Goal: Find specific page/section: Find specific page/section

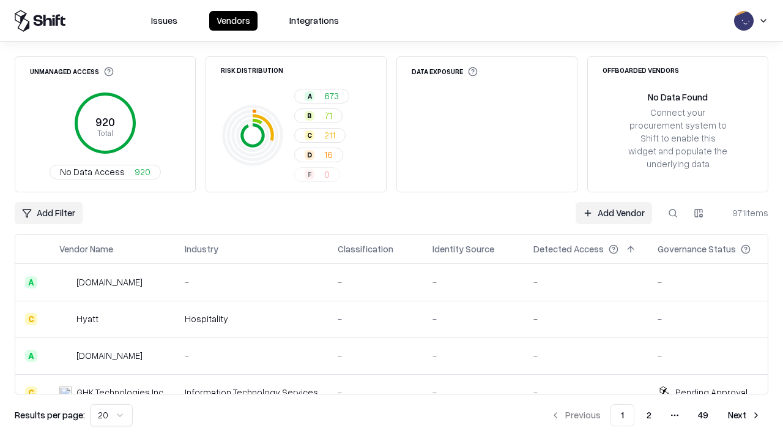
click at [392, 220] on div "Add Filter Add Vendor 971 items" at bounding box center [392, 213] width 754 height 22
click at [48, 213] on html "Issues Vendors Integrations Unmanaged Access 920 Total No Data Access 920 Risk …" at bounding box center [391, 220] width 783 height 441
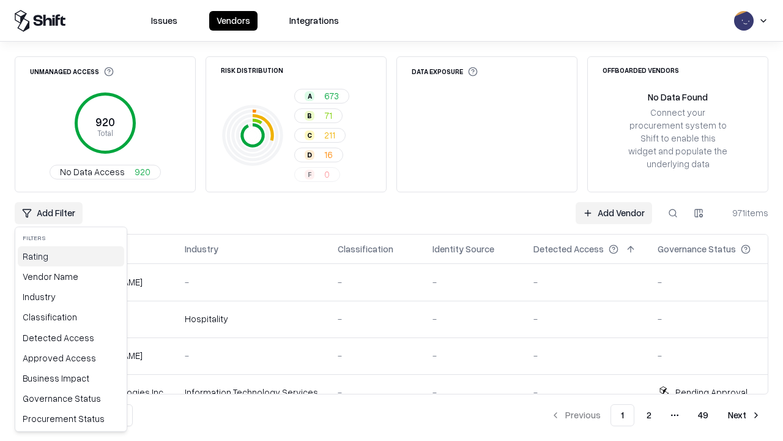
click at [71, 256] on div "Rating" at bounding box center [71, 256] width 106 height 20
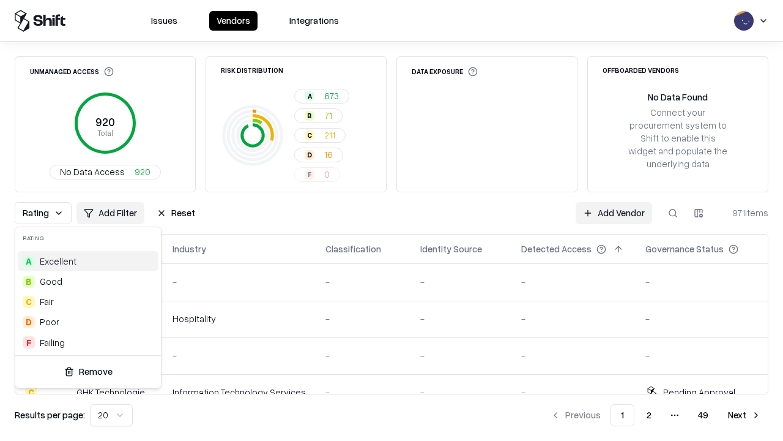
click at [392, 220] on html "Issues Vendors Integrations Unmanaged Access 920 Total No Data Access 920 Risk …" at bounding box center [391, 220] width 783 height 441
click at [392, 220] on div "Rating Add Filter Reset Add Vendor 971 items" at bounding box center [392, 213] width 754 height 22
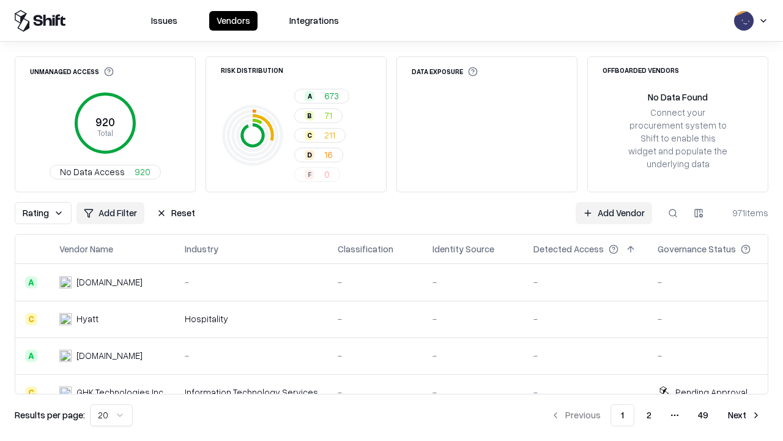
click at [176, 213] on button "Reset" at bounding box center [175, 213] width 53 height 22
click at [392, 220] on div "Add Filter Add Vendor 971 items" at bounding box center [392, 213] width 754 height 22
click at [48, 213] on html "Issues Vendors Integrations Unmanaged Access 920 Total No Data Access 920 Risk …" at bounding box center [391, 220] width 783 height 441
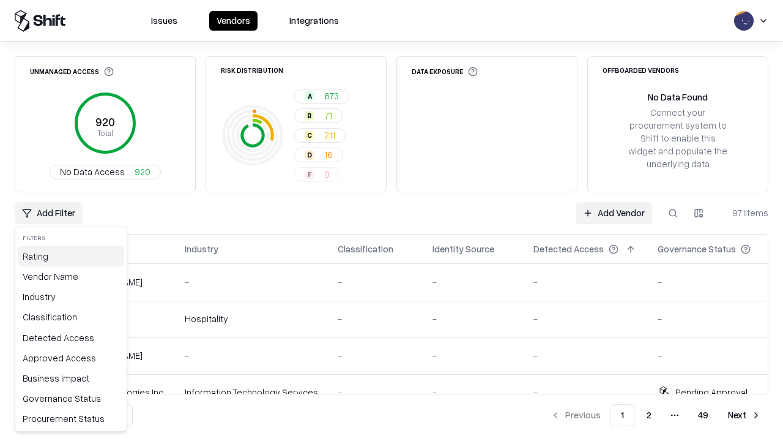
click at [71, 256] on div "Rating" at bounding box center [71, 256] width 106 height 20
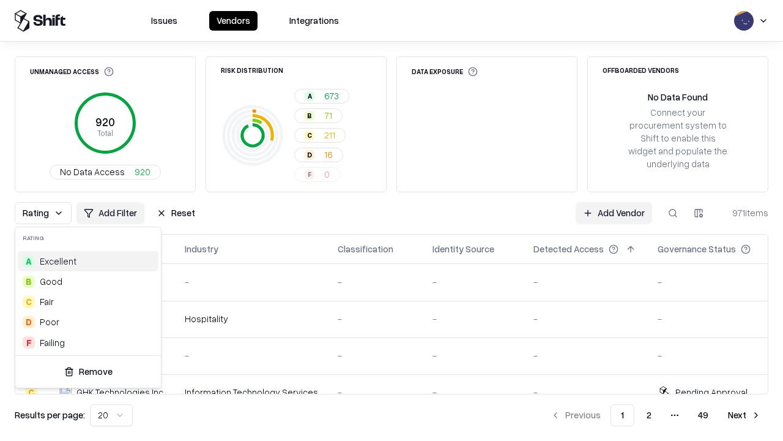
click at [88, 261] on div "A Excellent" at bounding box center [88, 261] width 141 height 20
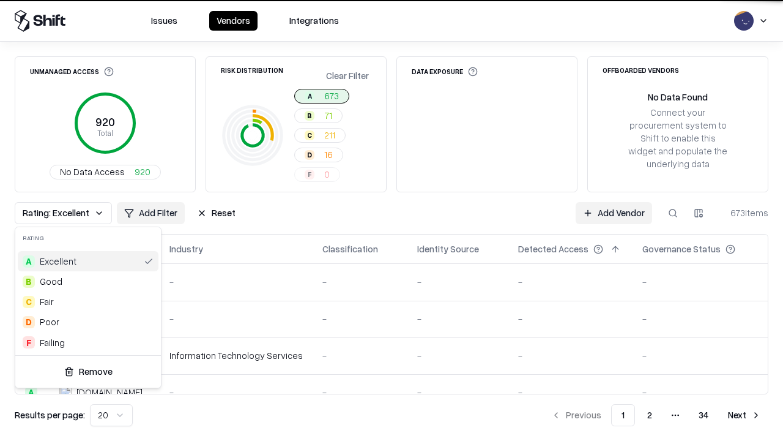
click at [392, 220] on html "Issues Vendors Integrations Unmanaged Access 920 Total No Data Access 920 Risk …" at bounding box center [391, 220] width 783 height 441
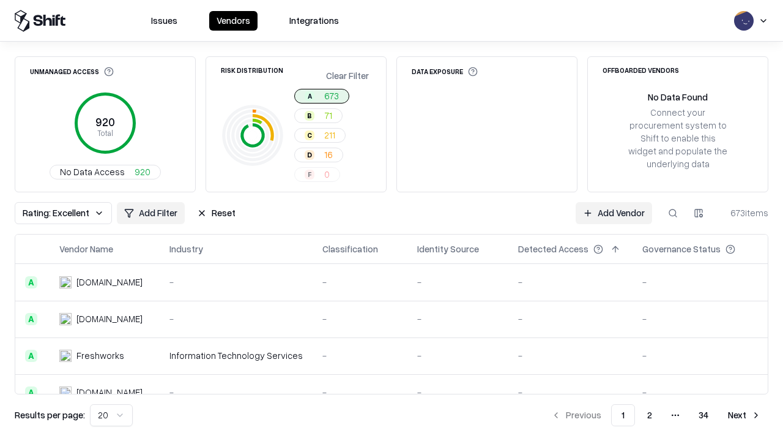
click at [392, 220] on div "Rating: Excellent Add Filter Reset Add Vendor 673 items" at bounding box center [392, 213] width 754 height 22
click at [216, 213] on button "Reset" at bounding box center [216, 213] width 53 height 22
click at [392, 220] on div "Add Filter Add Vendor 673 items" at bounding box center [392, 213] width 754 height 22
click at [48, 213] on html "Issues Vendors Integrations Unmanaged Access 920 Total No Data Access 920 Risk …" at bounding box center [391, 220] width 783 height 441
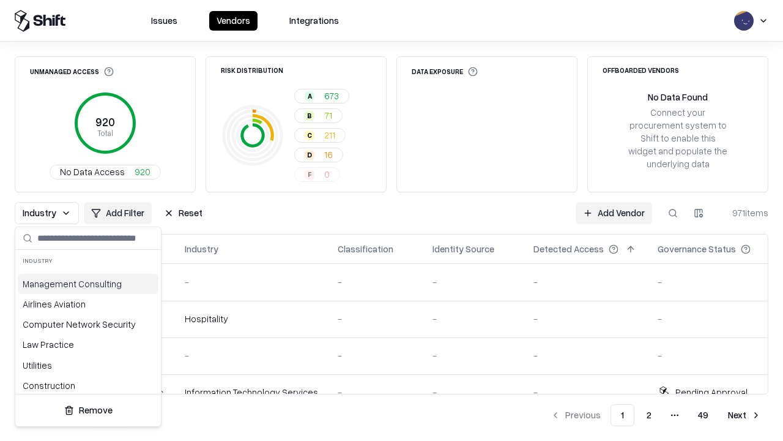
click at [392, 220] on html "Issues Vendors Integrations Unmanaged Access 920 Total No Data Access 920 Risk …" at bounding box center [391, 220] width 783 height 441
